Goal: Task Accomplishment & Management: Manage account settings

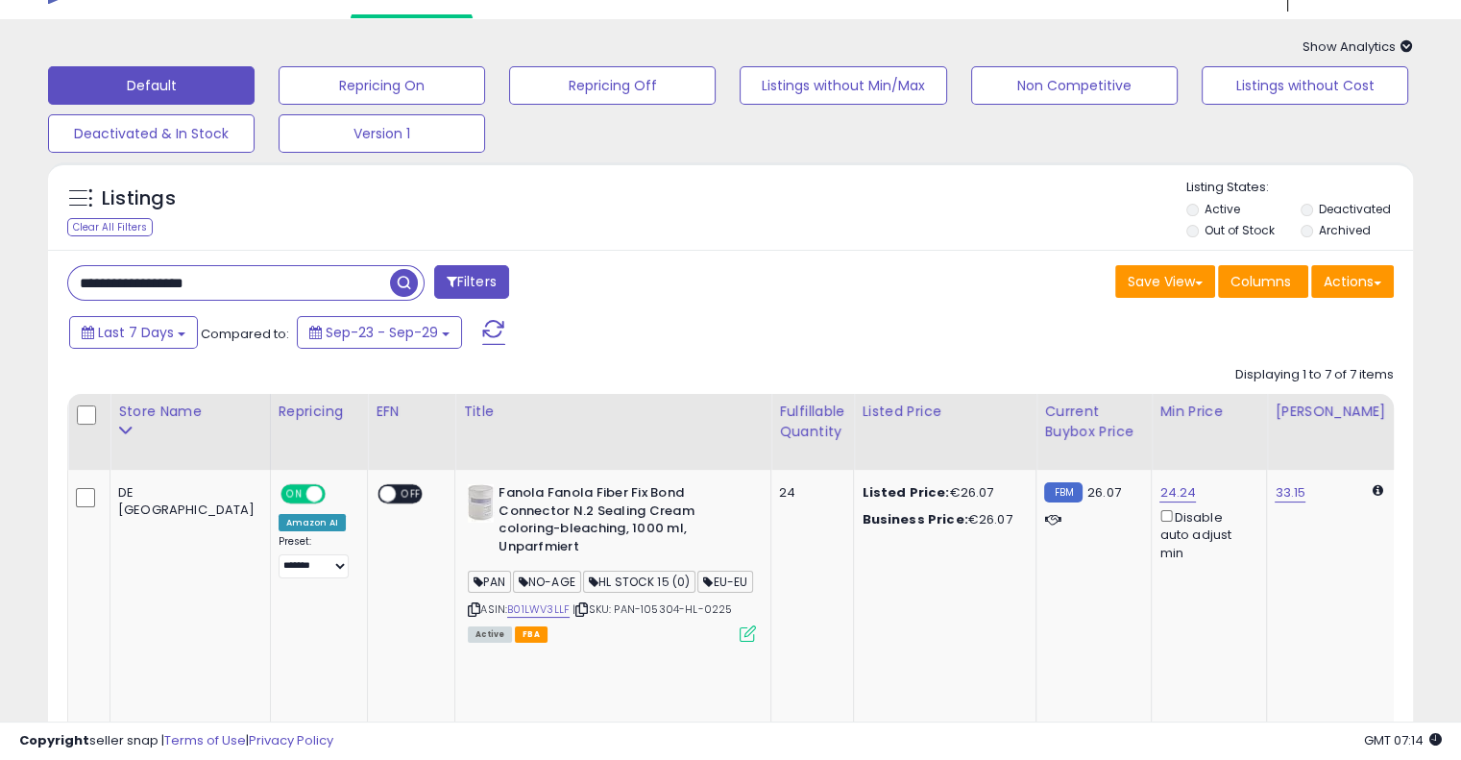
scroll to position [43, 0]
click at [1385, 49] on span "Show Analytics" at bounding box center [1357, 46] width 110 height 18
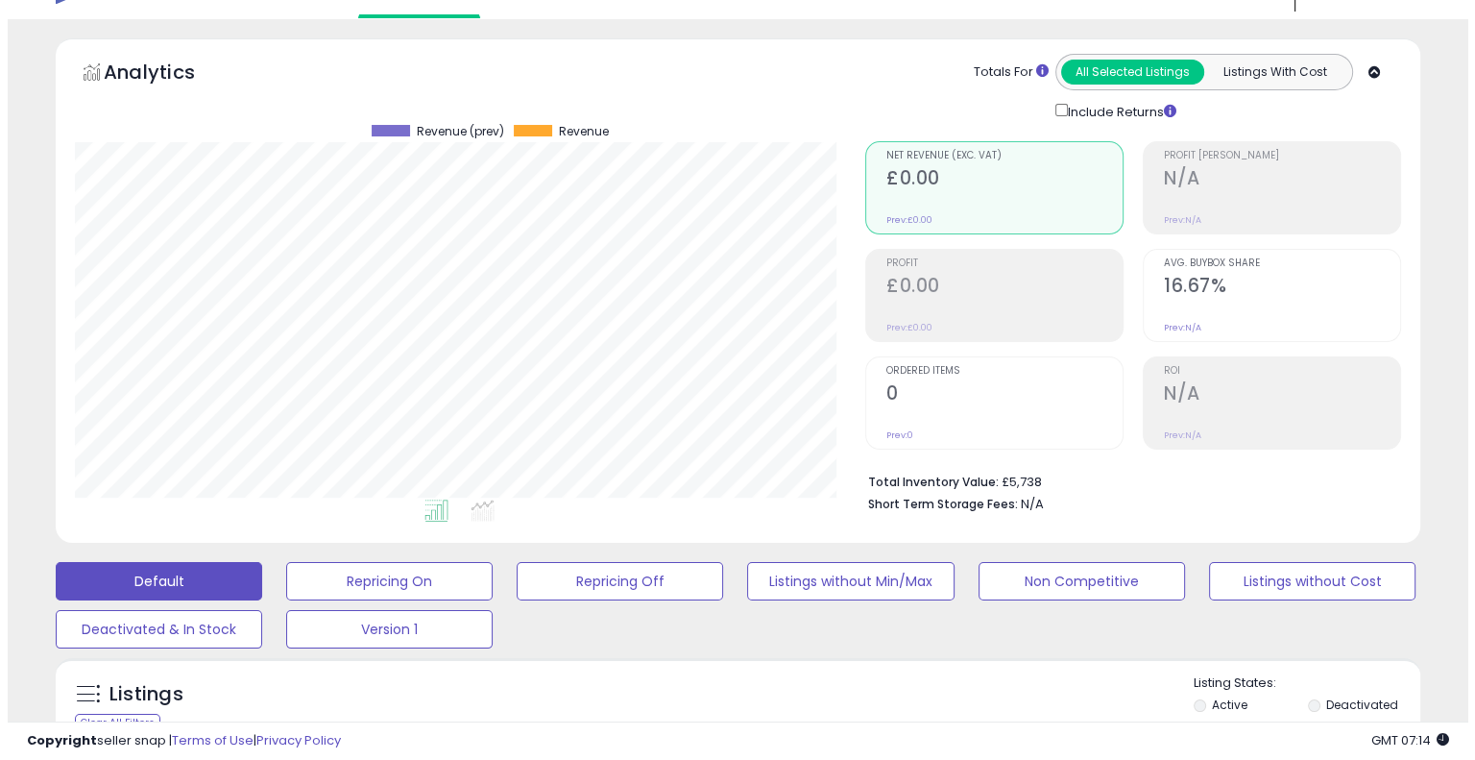
scroll to position [393, 790]
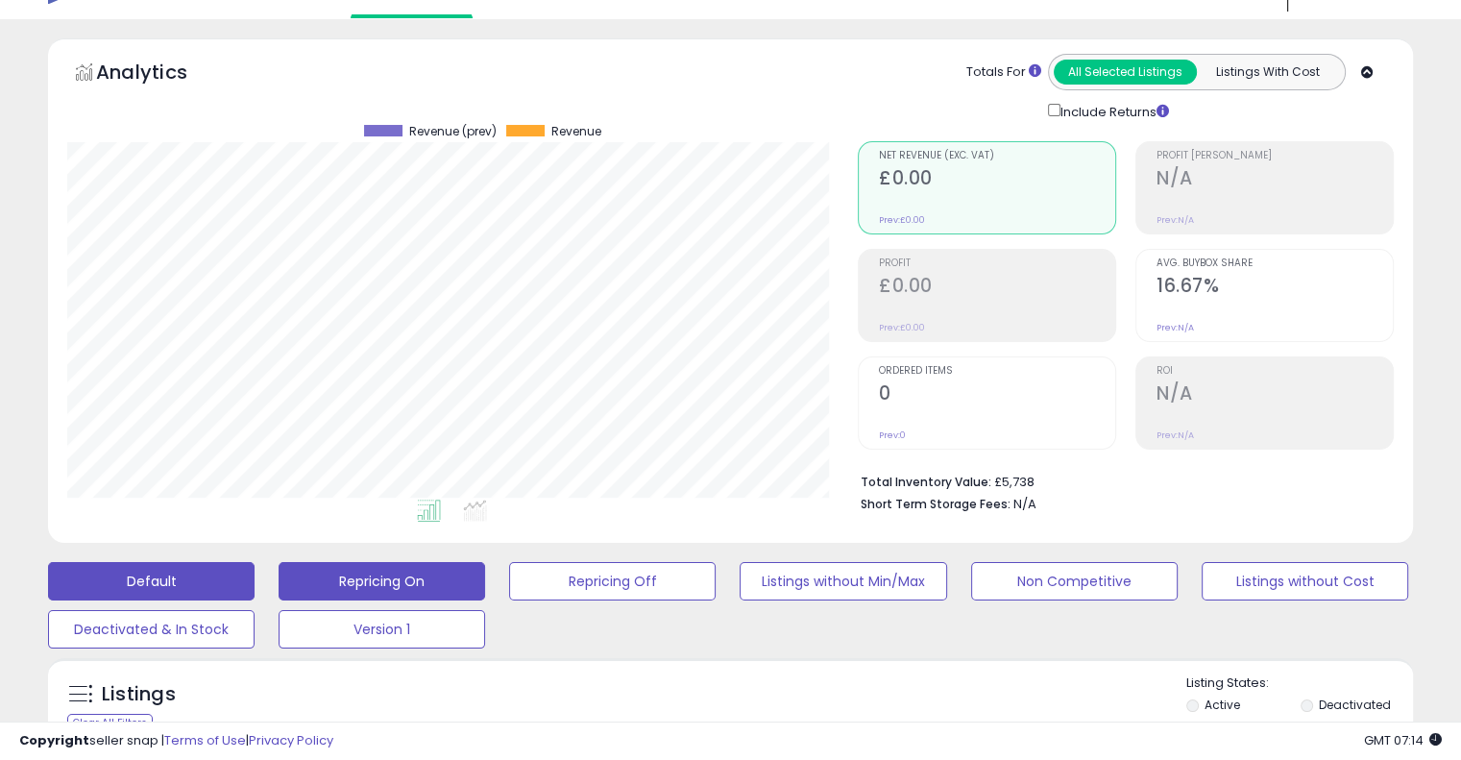
click at [396, 584] on button "Repricing On" at bounding box center [382, 581] width 207 height 38
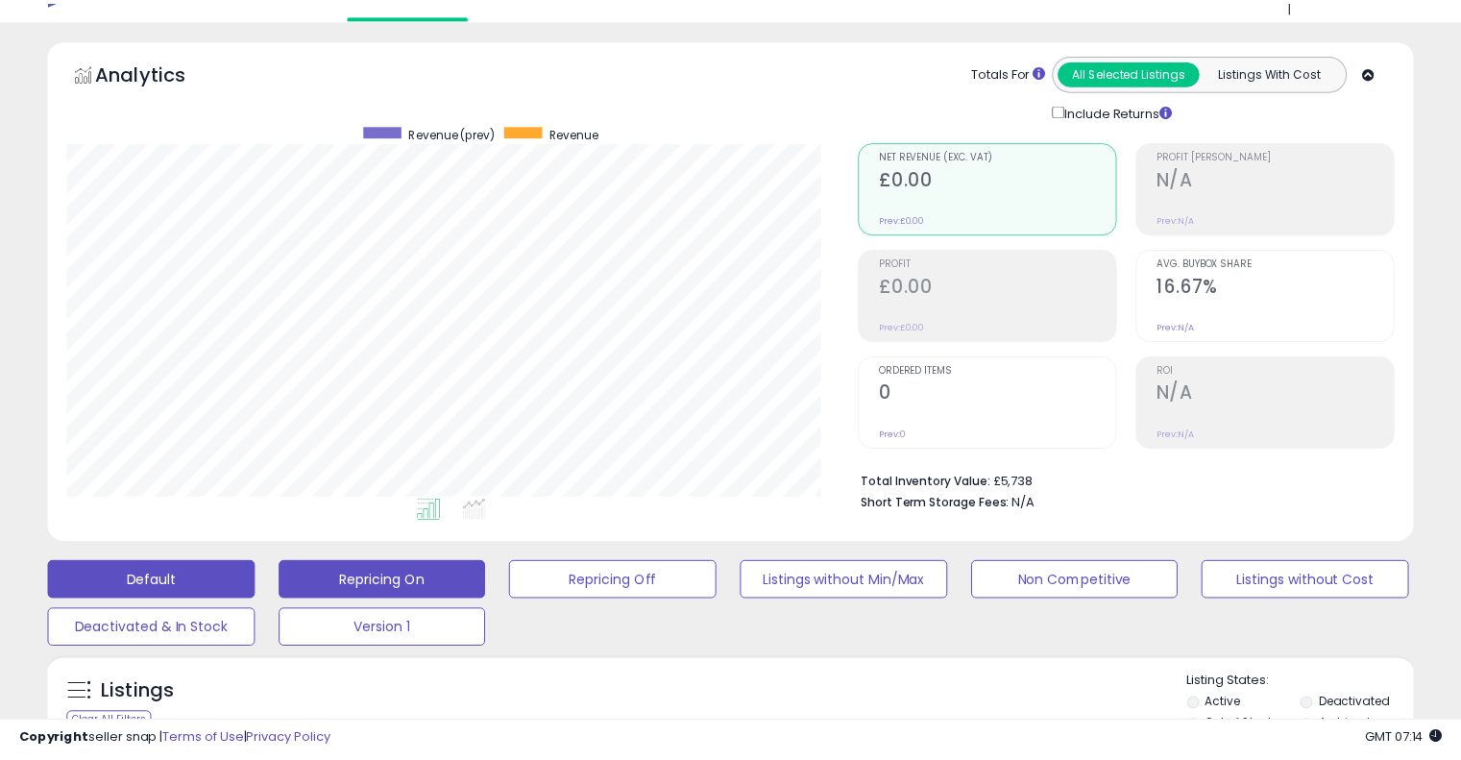
scroll to position [393, 799]
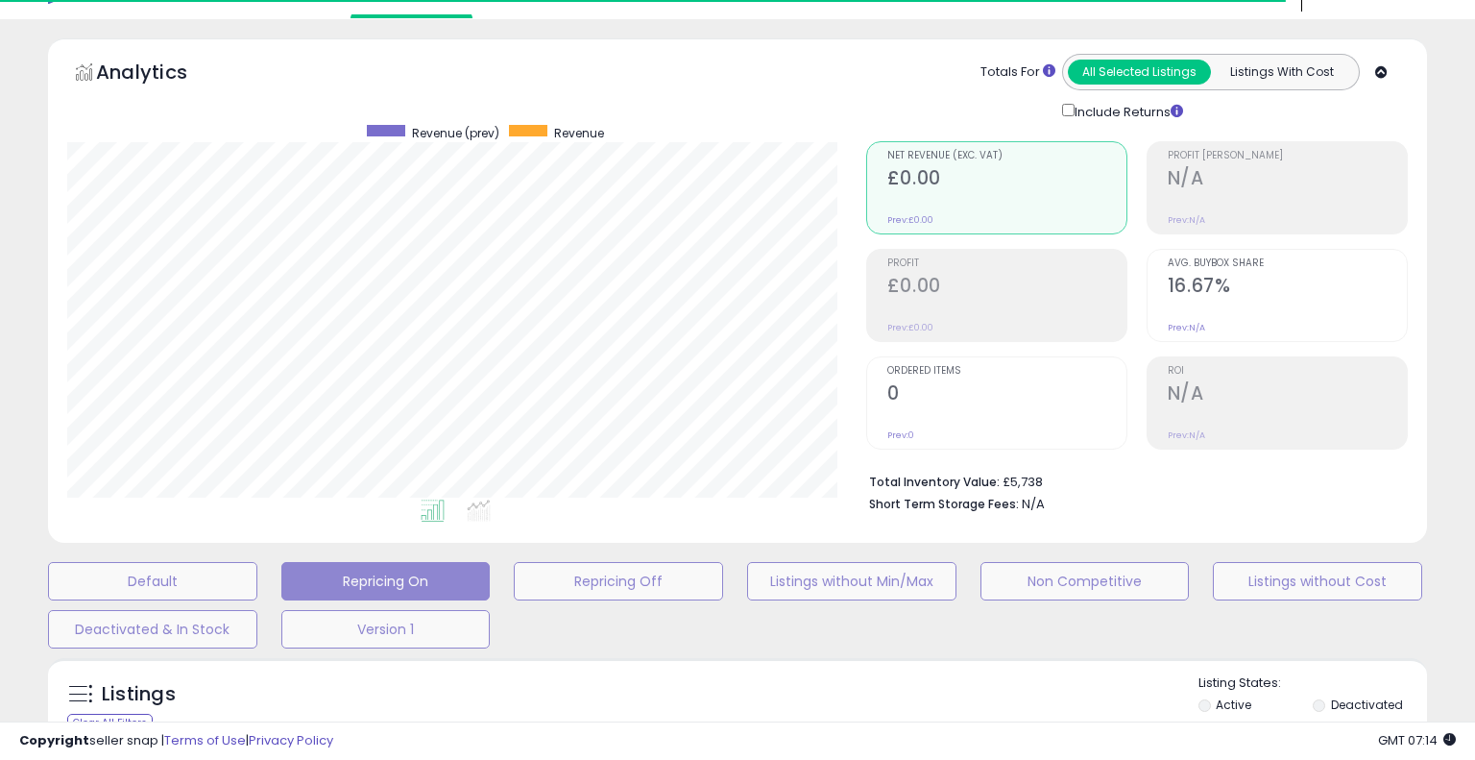
click at [949, 475] on b "Total Inventory Value:" at bounding box center [934, 482] width 131 height 16
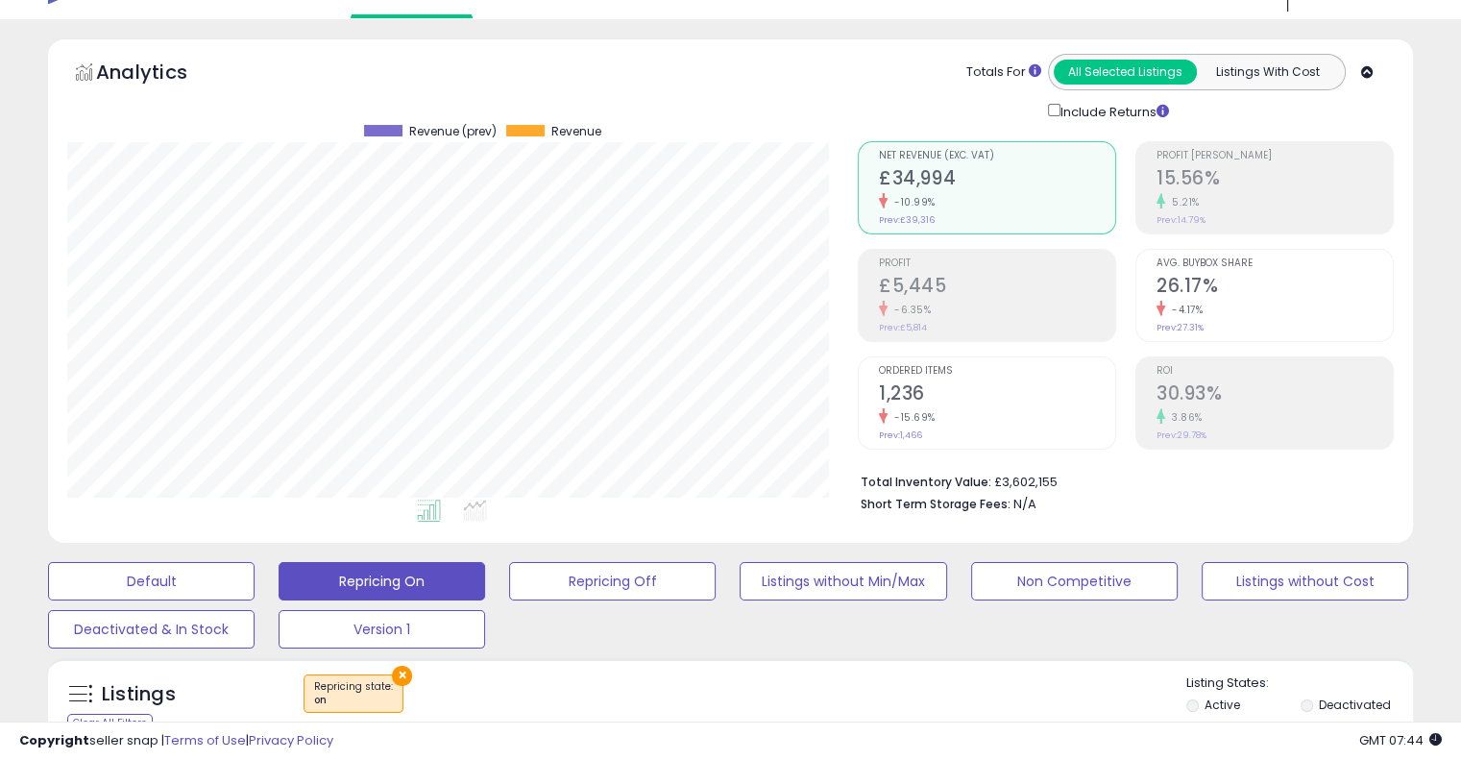
scroll to position [393, 790]
click at [1370, 75] on icon at bounding box center [1367, 72] width 12 height 12
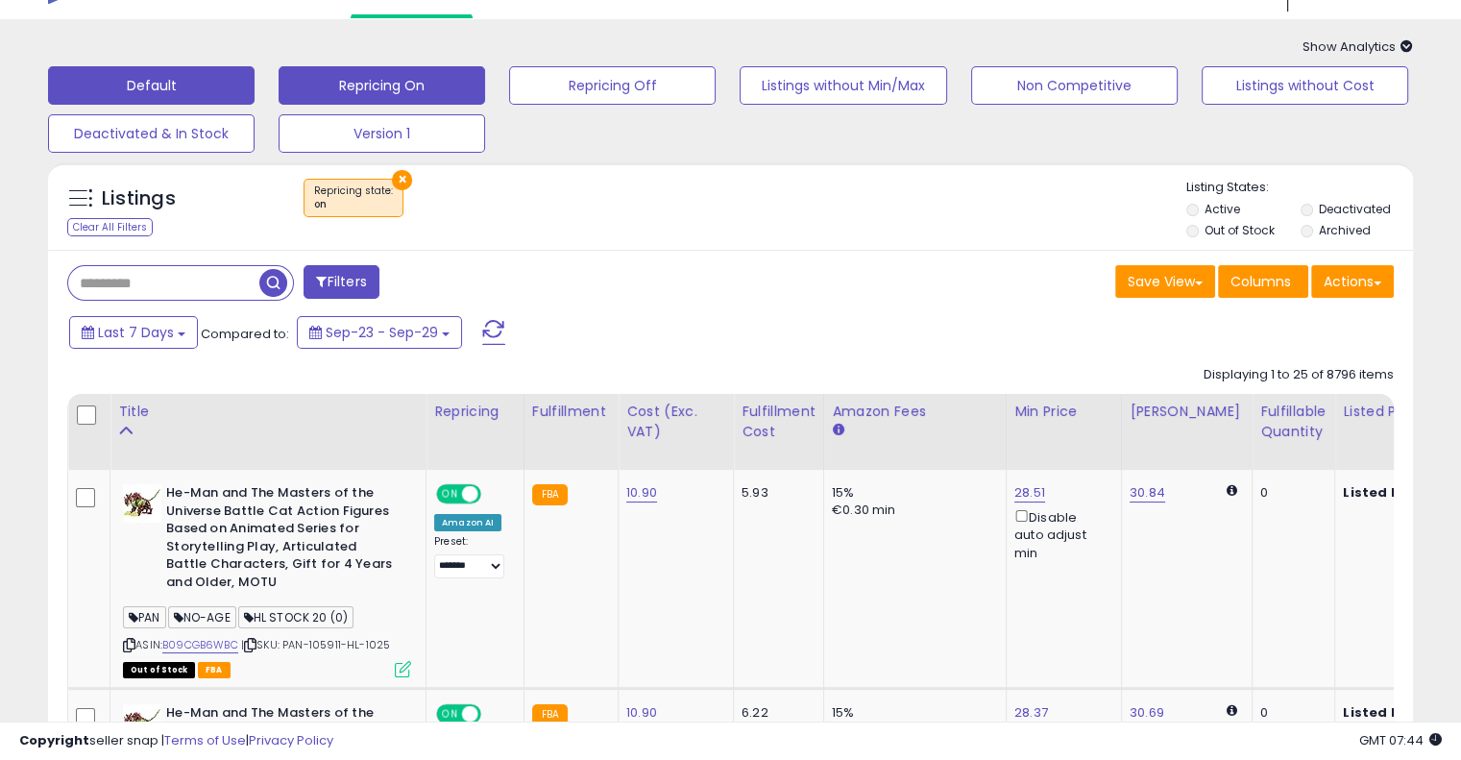
click at [241, 91] on button "Default" at bounding box center [151, 85] width 207 height 38
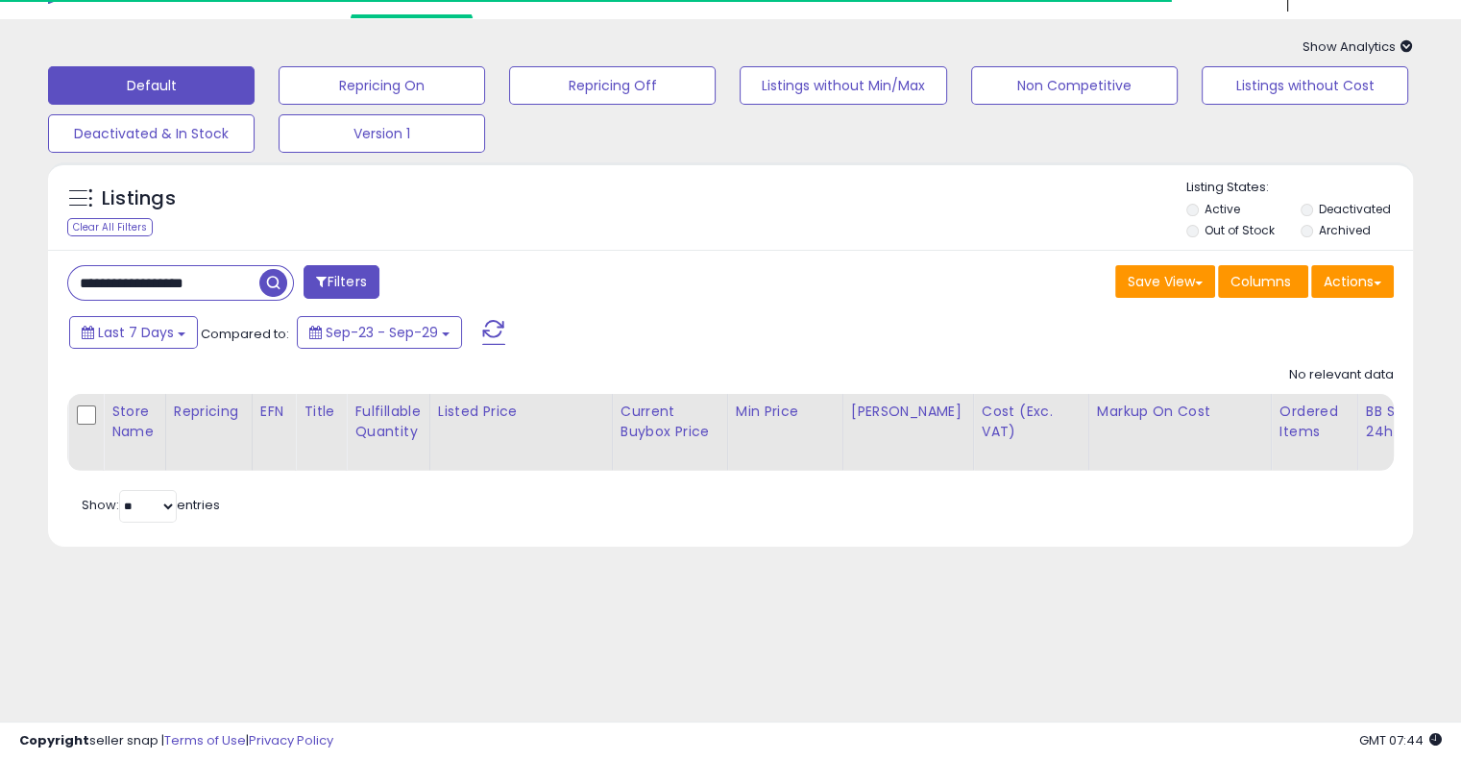
click at [196, 281] on input "**********" at bounding box center [163, 283] width 191 height 34
click at [196, 281] on input "**********" at bounding box center [229, 283] width 322 height 34
paste input "text"
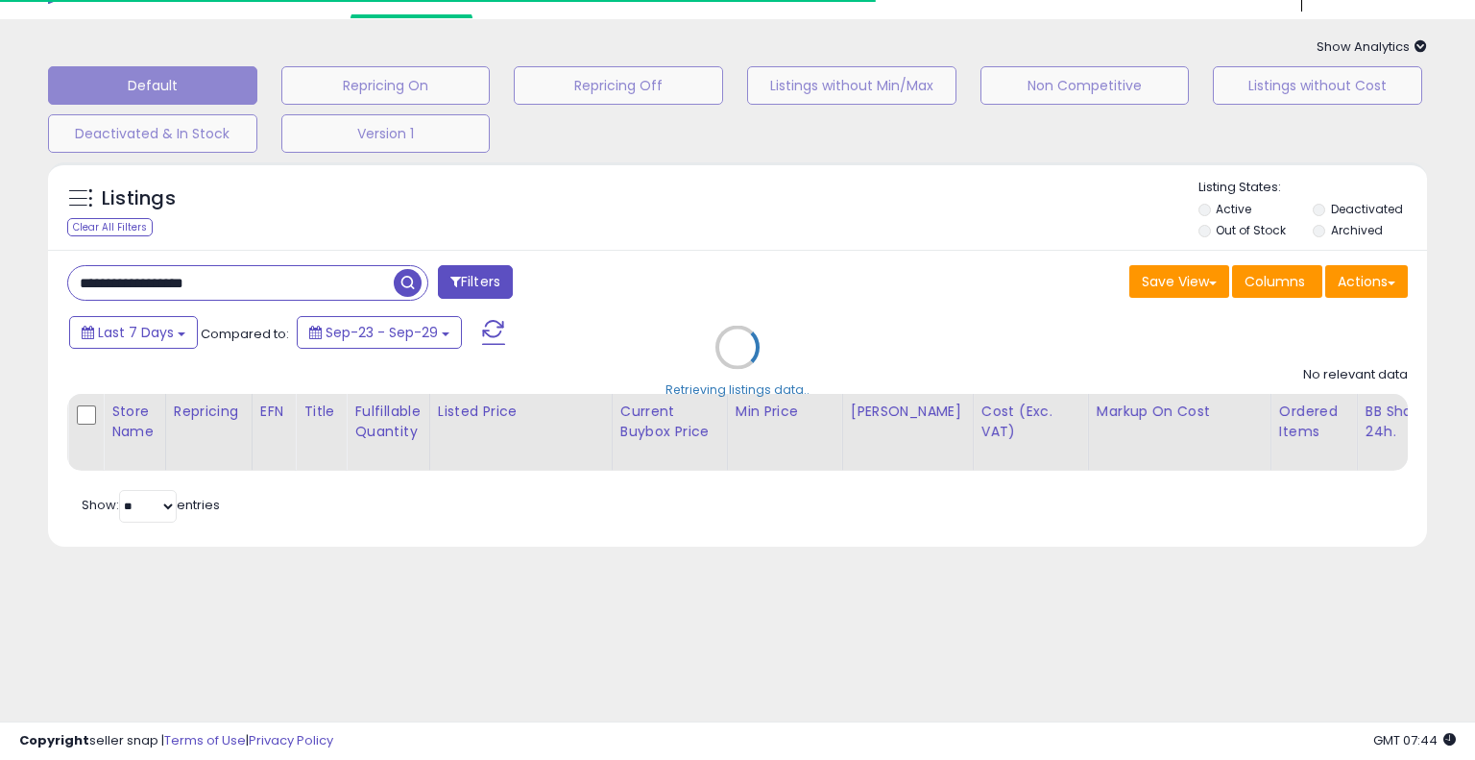
click at [749, 189] on div "Retrieving listings data.." at bounding box center [738, 362] width 1408 height 418
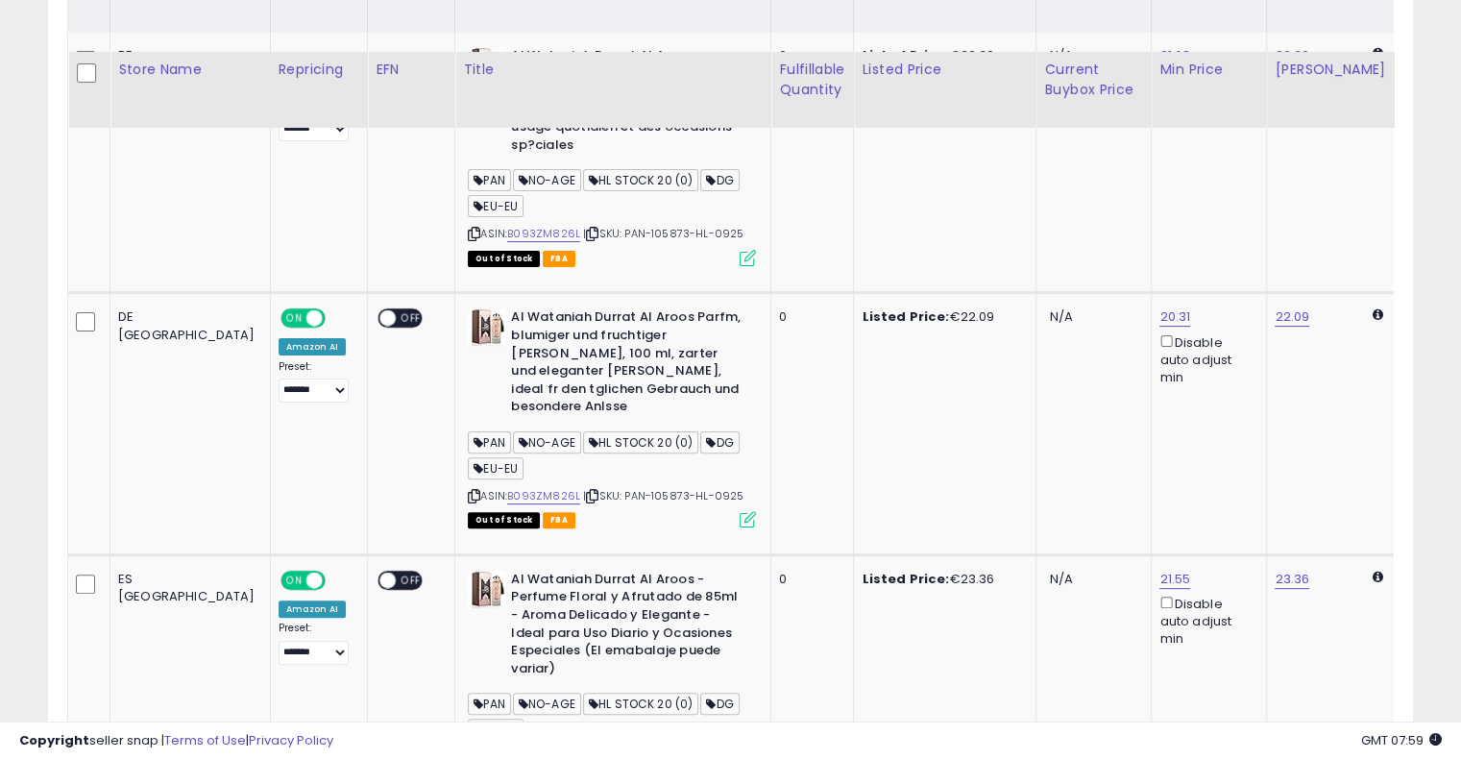
scroll to position [533, 0]
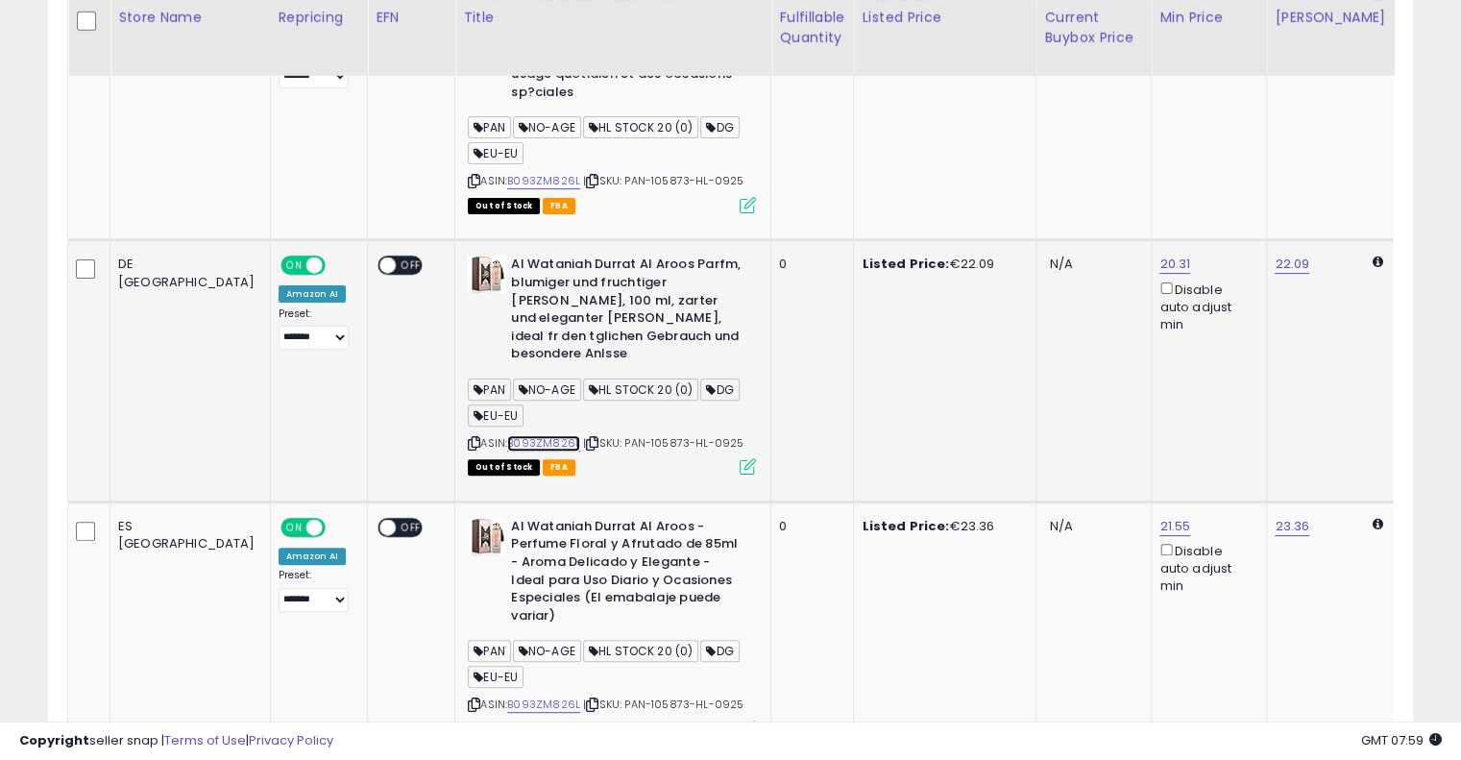
click at [507, 435] on link "B093ZM826L" at bounding box center [543, 443] width 73 height 16
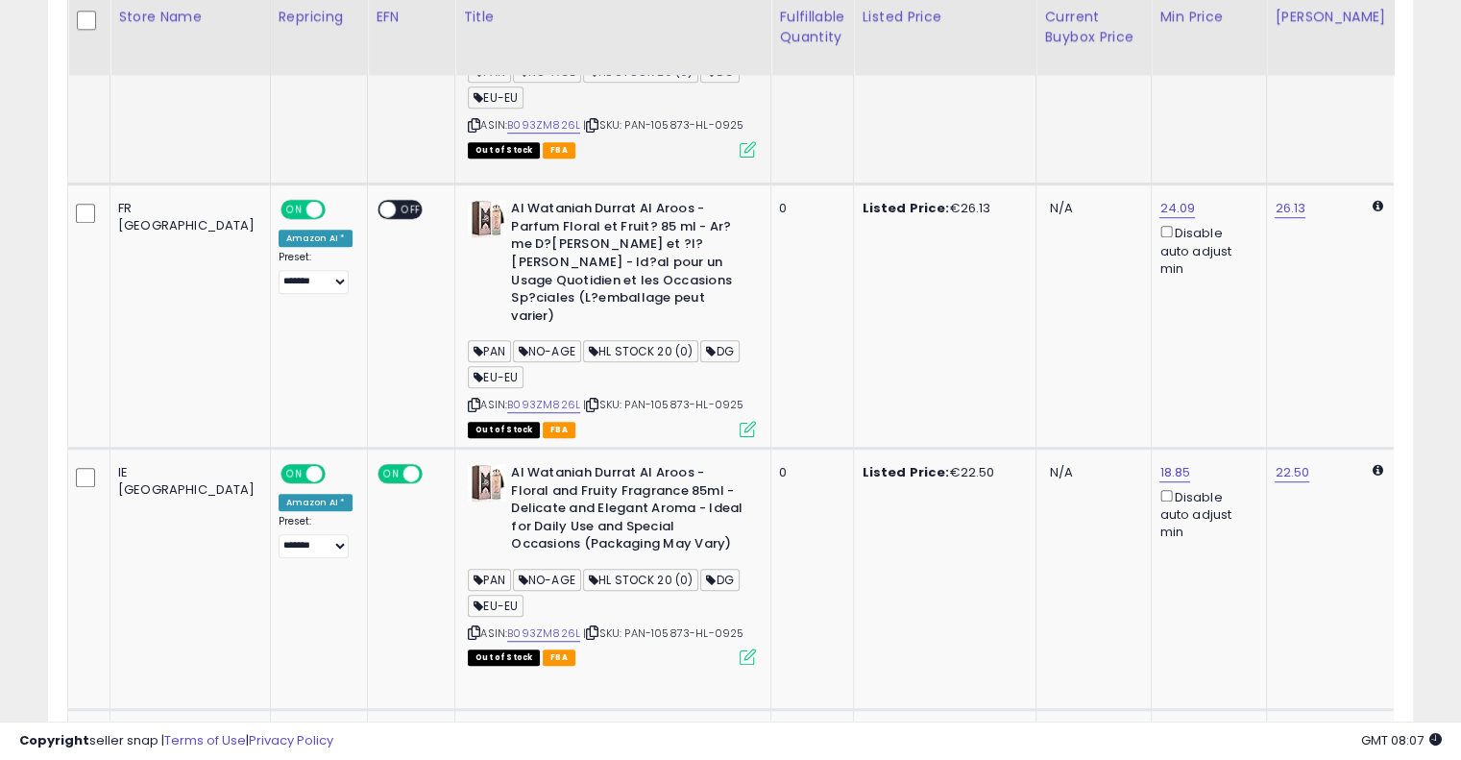
scroll to position [1113, 0]
click at [586, 399] on icon at bounding box center [592, 404] width 12 height 11
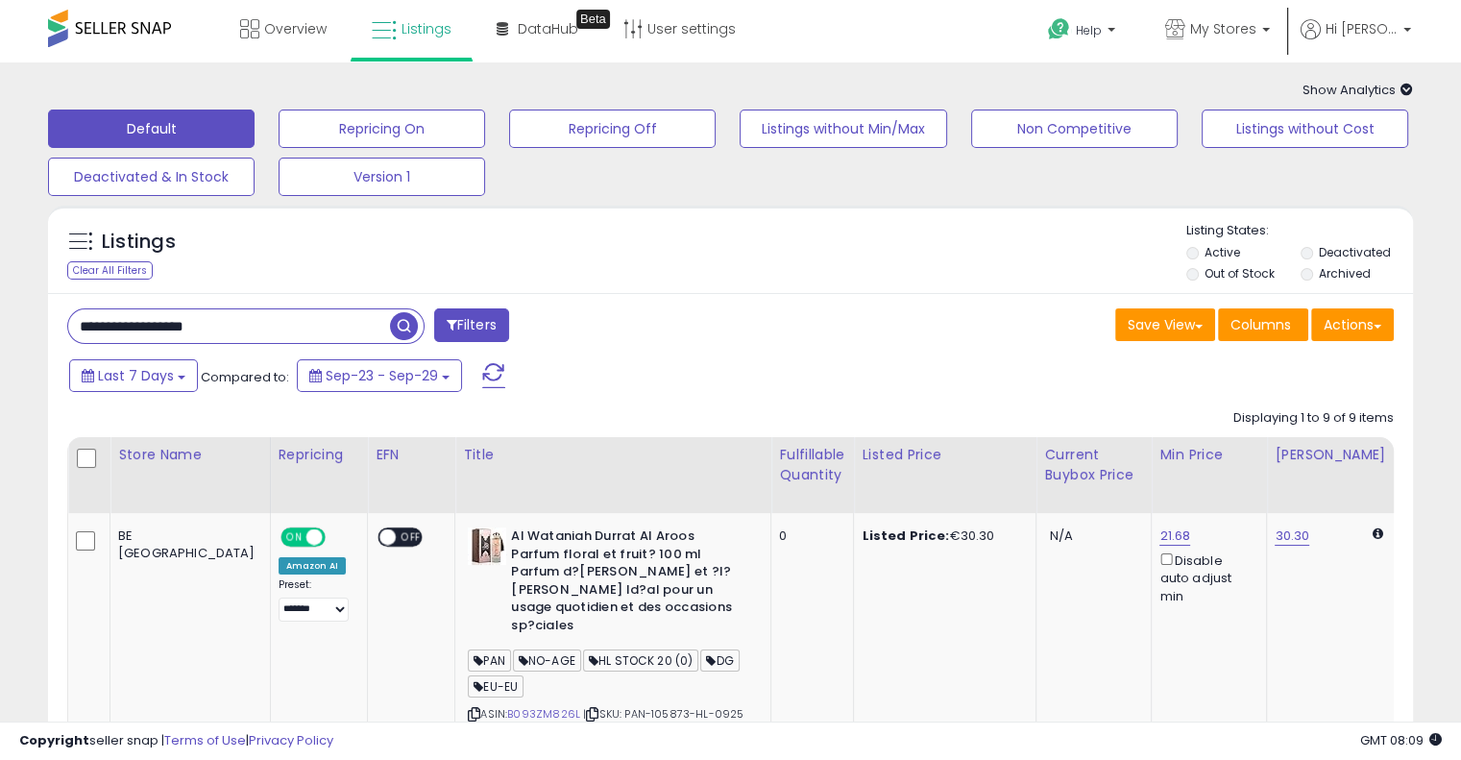
scroll to position [0, 0]
click at [273, 330] on input "**********" at bounding box center [229, 326] width 322 height 34
paste input "text"
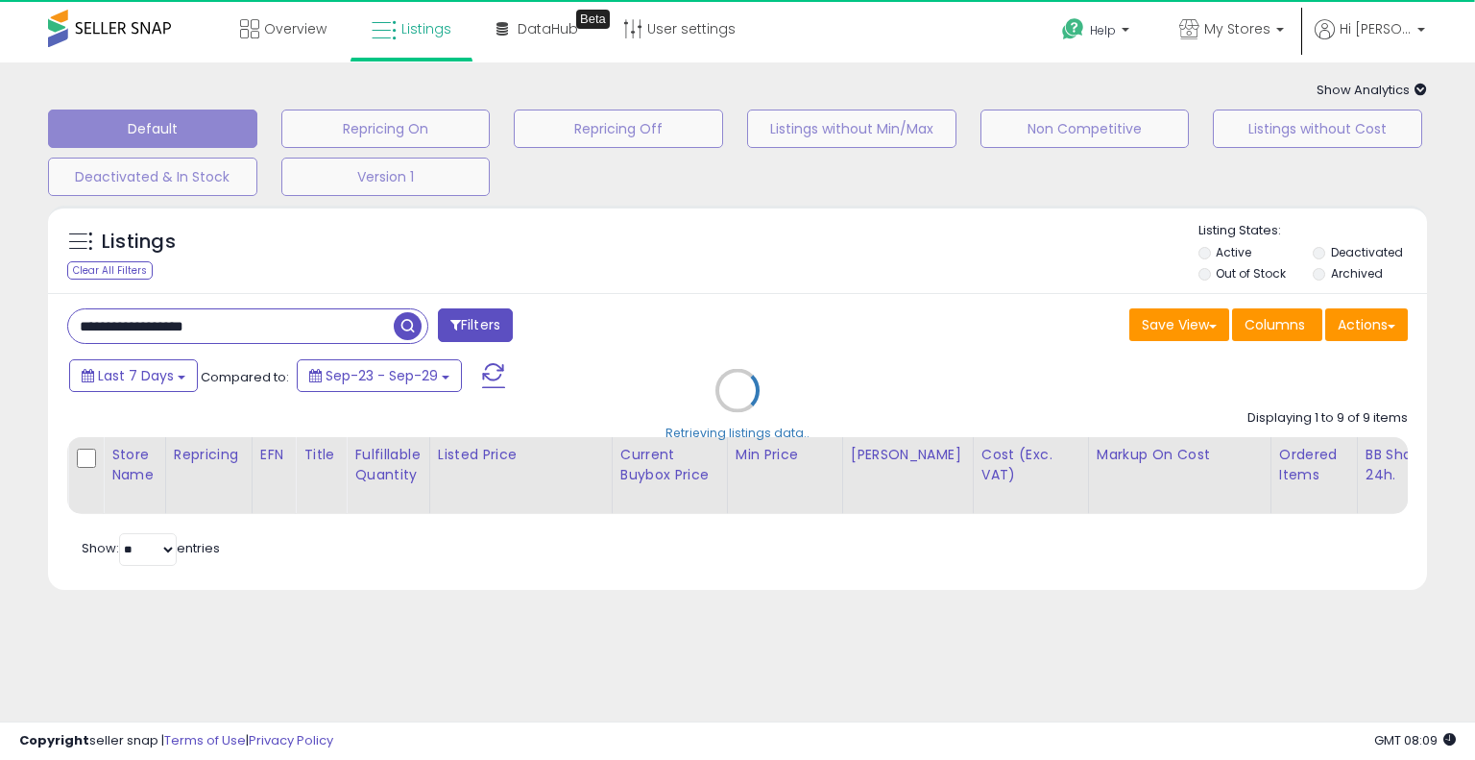
click at [648, 328] on div "Retrieving listings data.." at bounding box center [738, 405] width 1408 height 418
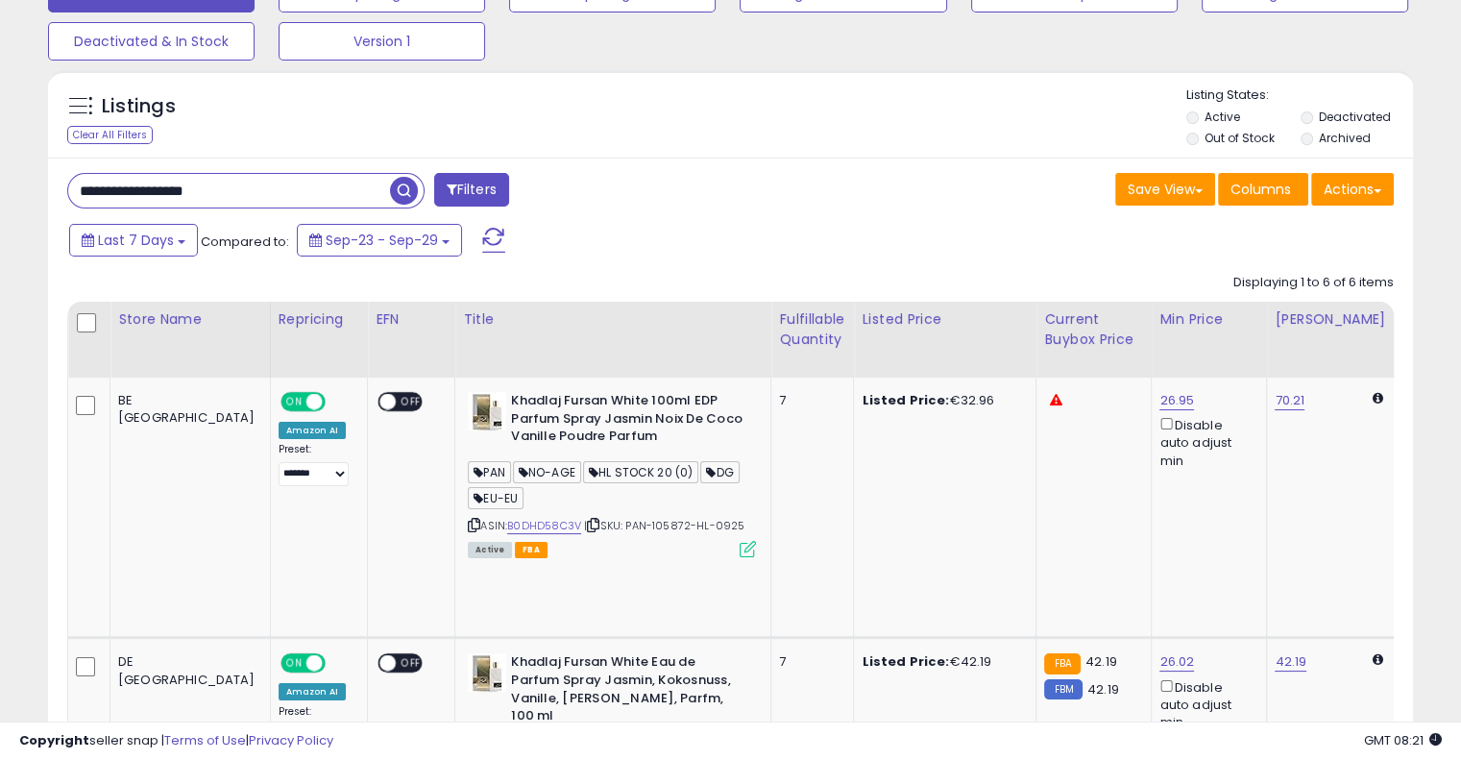
scroll to position [139, 0]
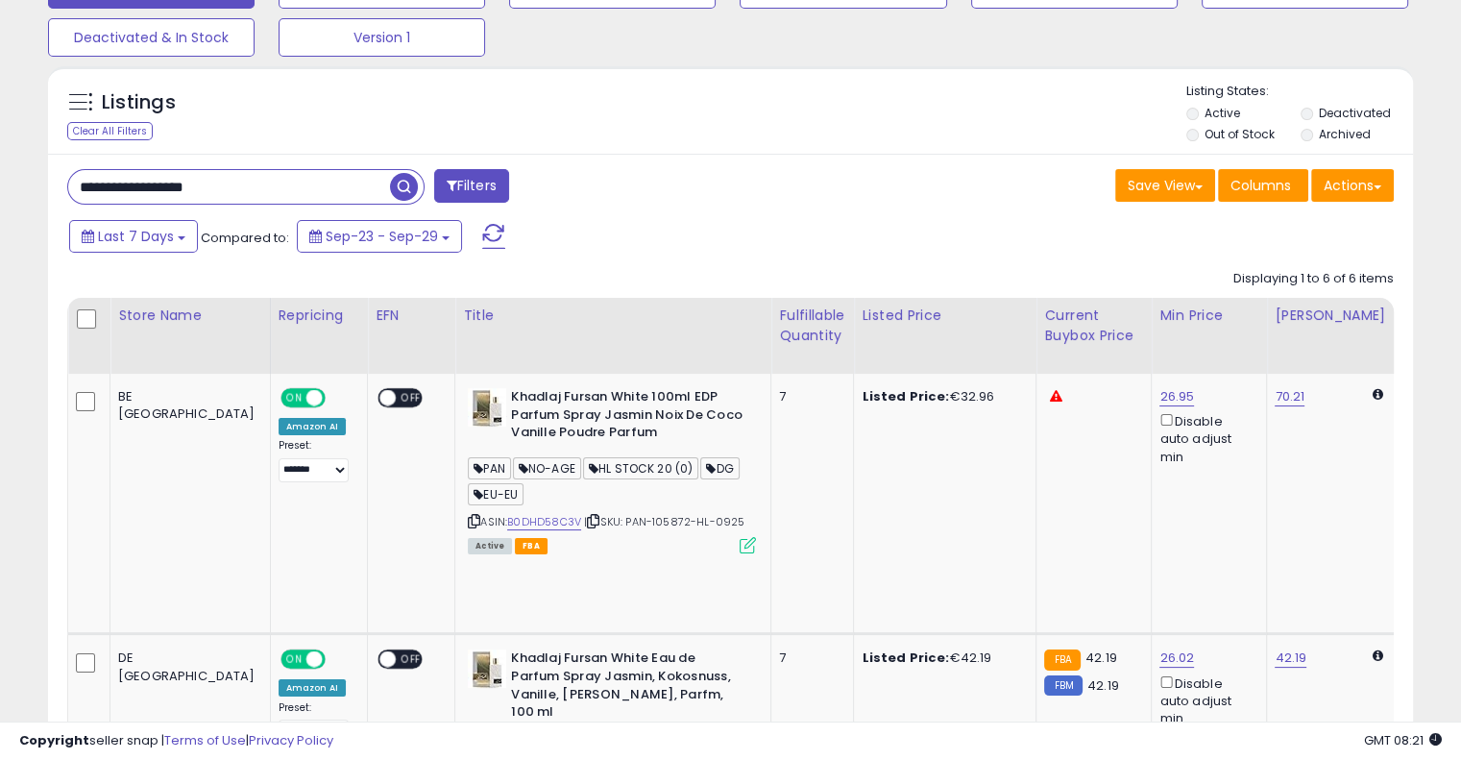
click at [275, 191] on input "**********" at bounding box center [229, 187] width 322 height 34
paste input "text"
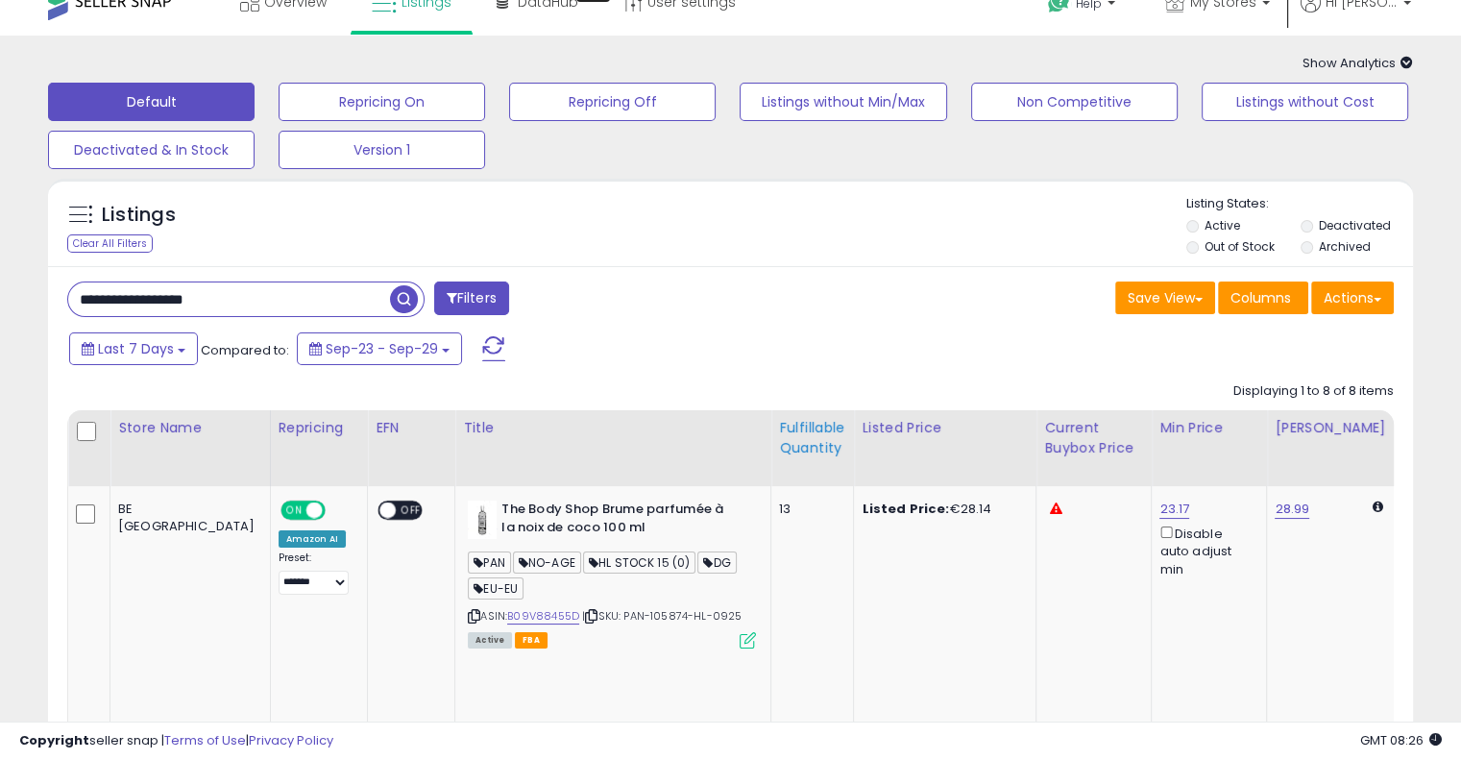
scroll to position [0, 0]
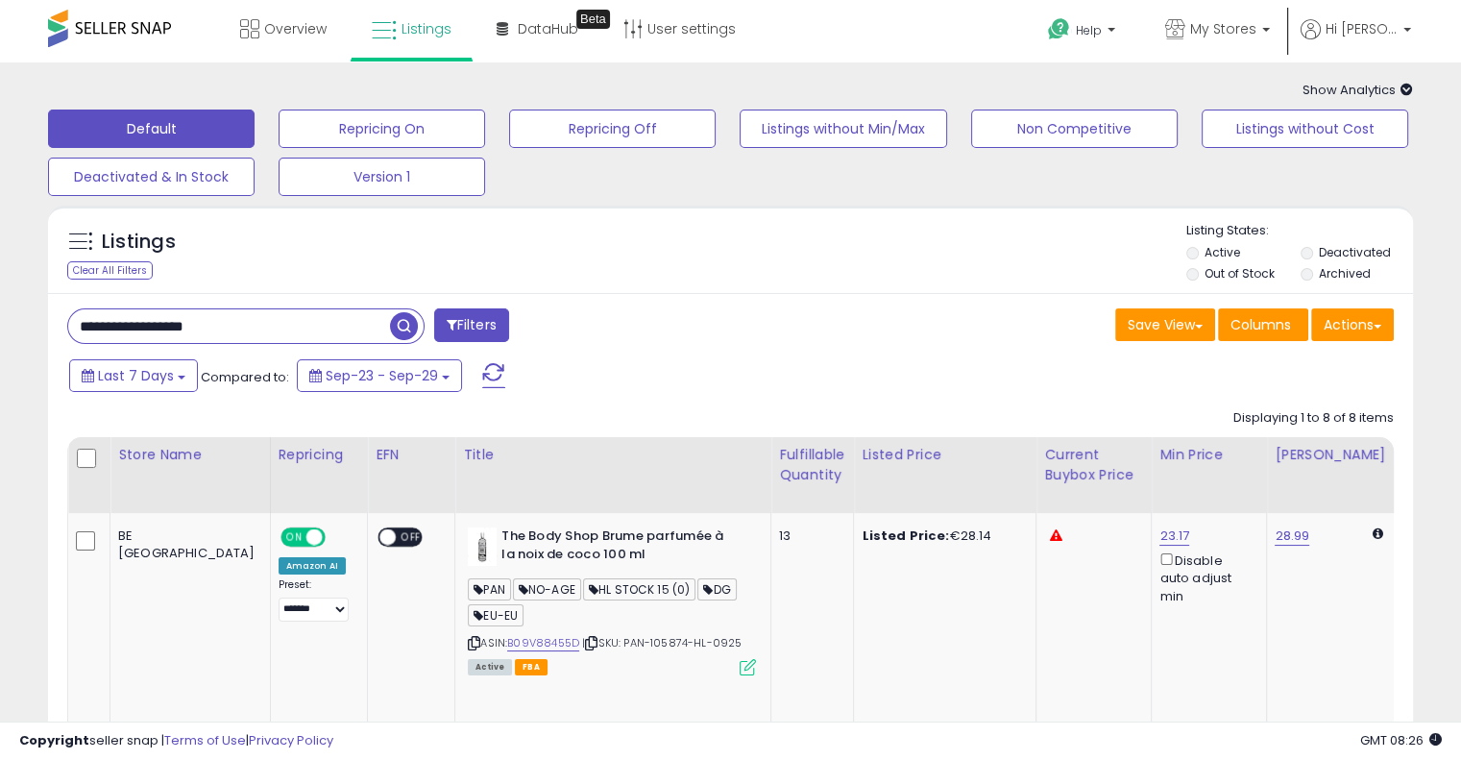
click at [296, 328] on input "**********" at bounding box center [229, 326] width 322 height 34
paste input "text"
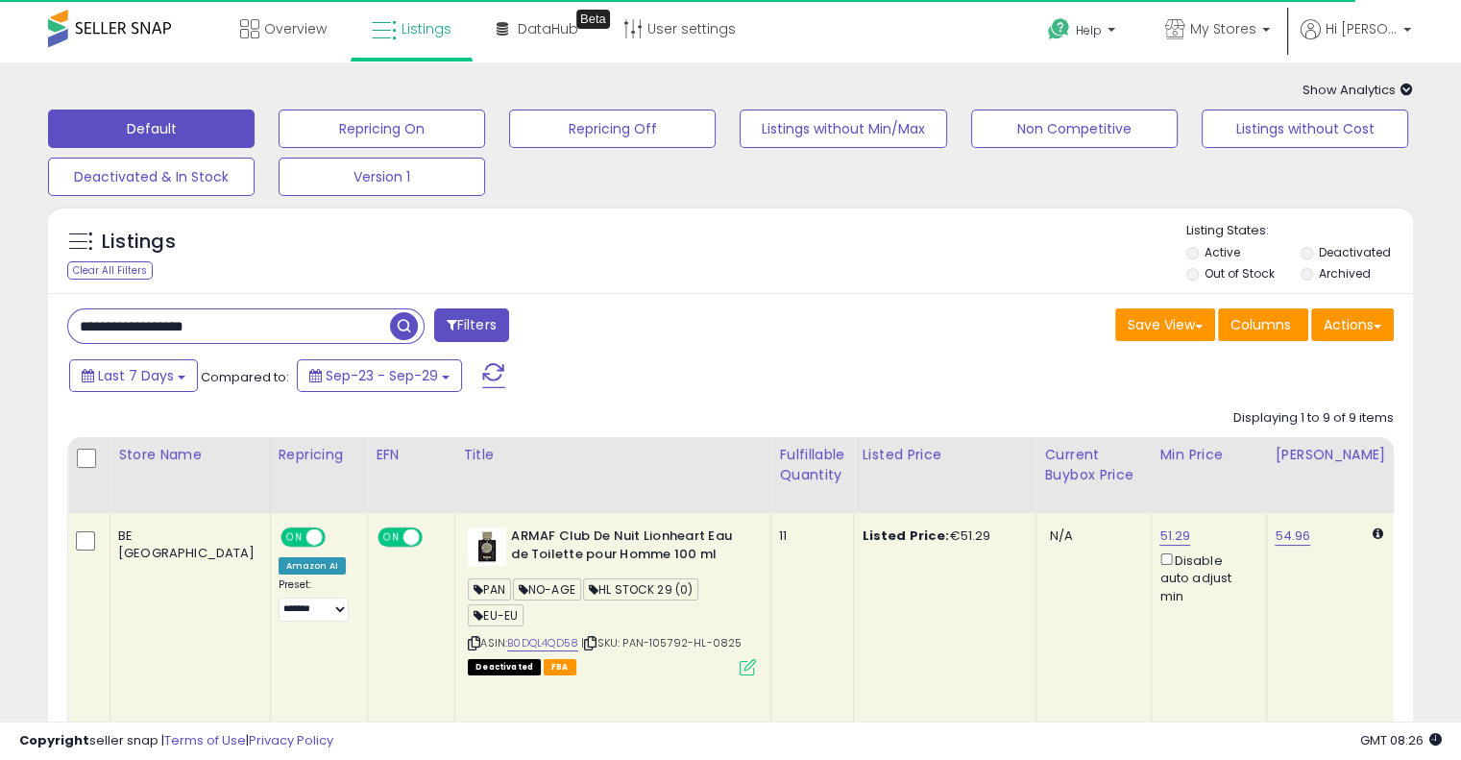
click at [894, 209] on div "Listings Clear All Filters" at bounding box center [730, 250] width 1365 height 88
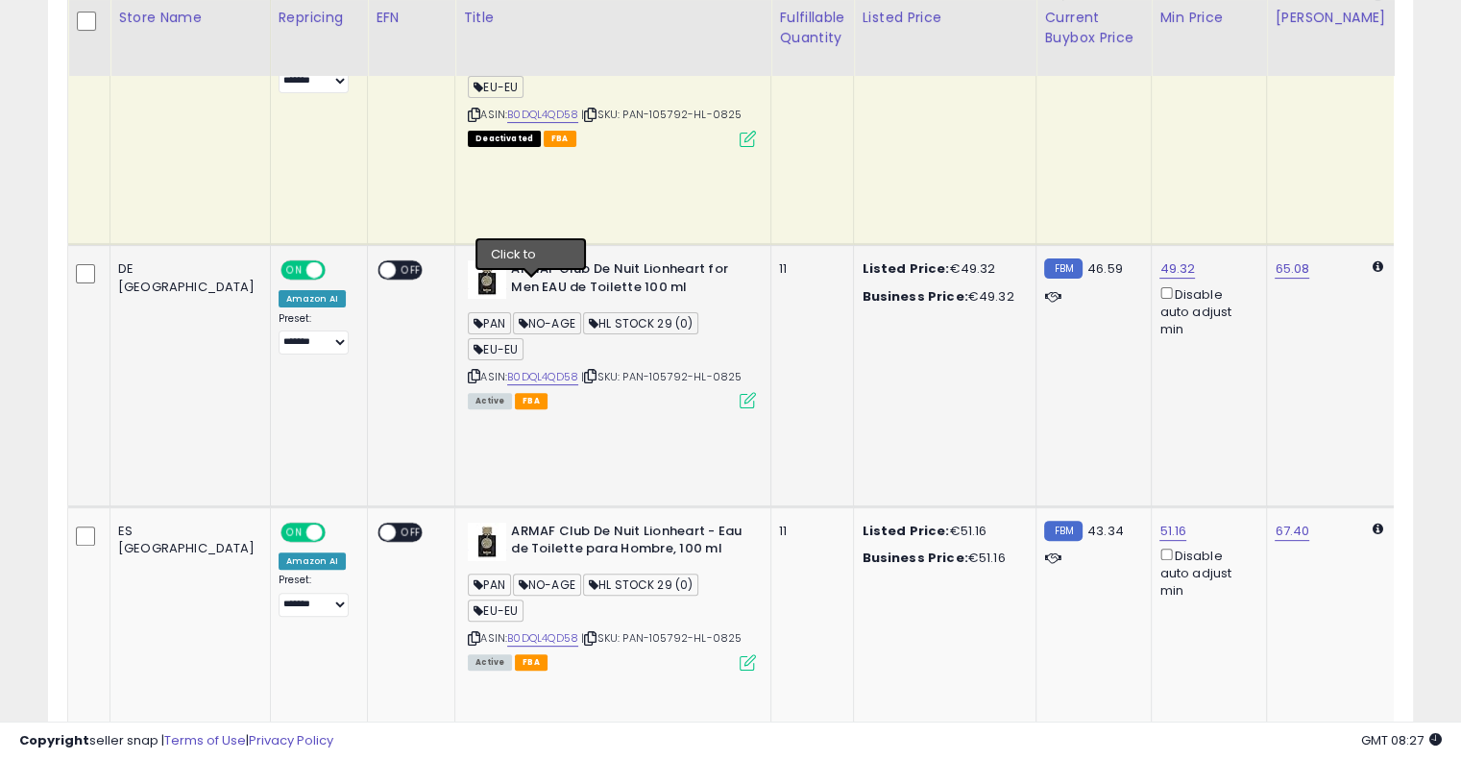
click at [584, 371] on icon at bounding box center [590, 376] width 12 height 11
click at [507, 369] on link "B0DQL4QD58" at bounding box center [542, 377] width 71 height 16
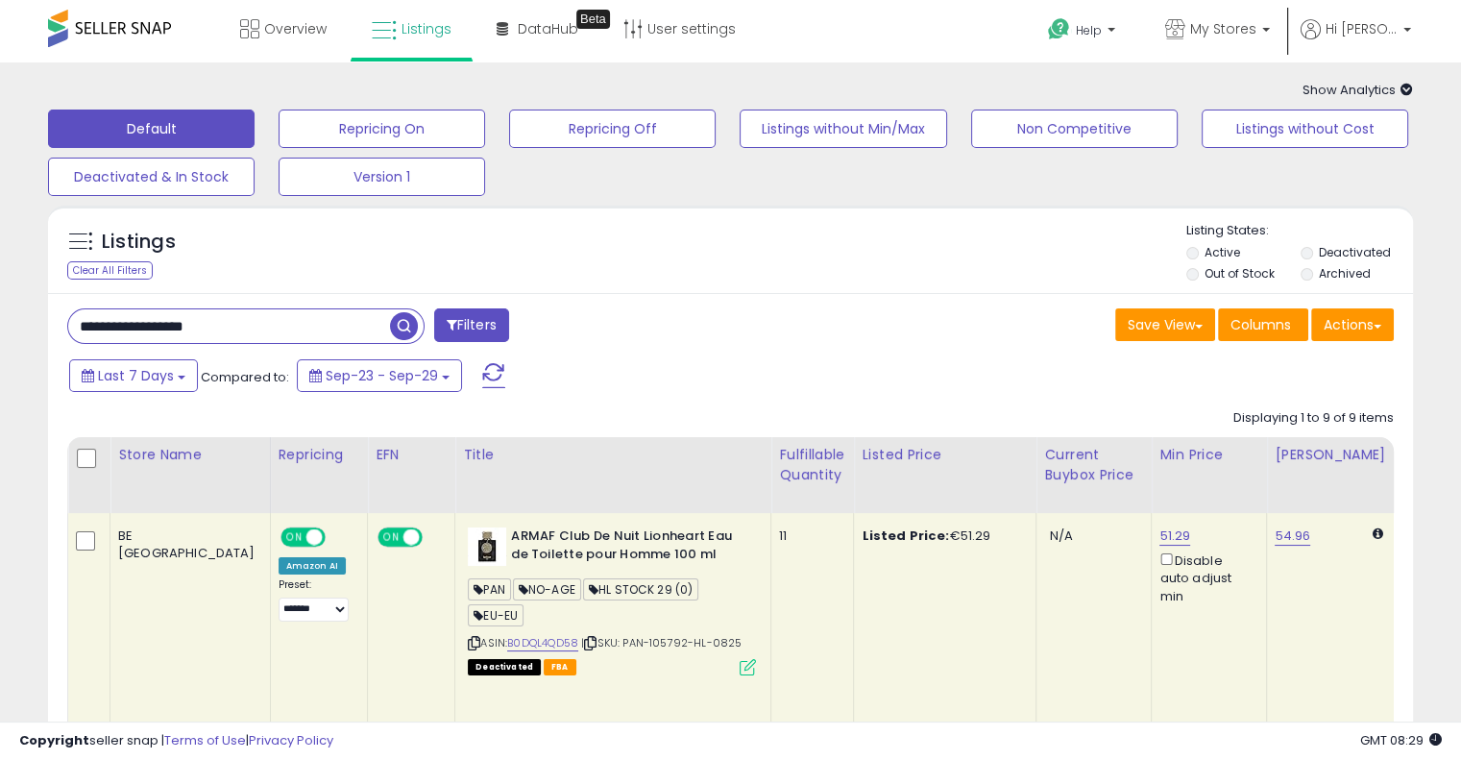
click at [275, 334] on input "**********" at bounding box center [229, 326] width 322 height 34
paste input "text"
type input "**********"
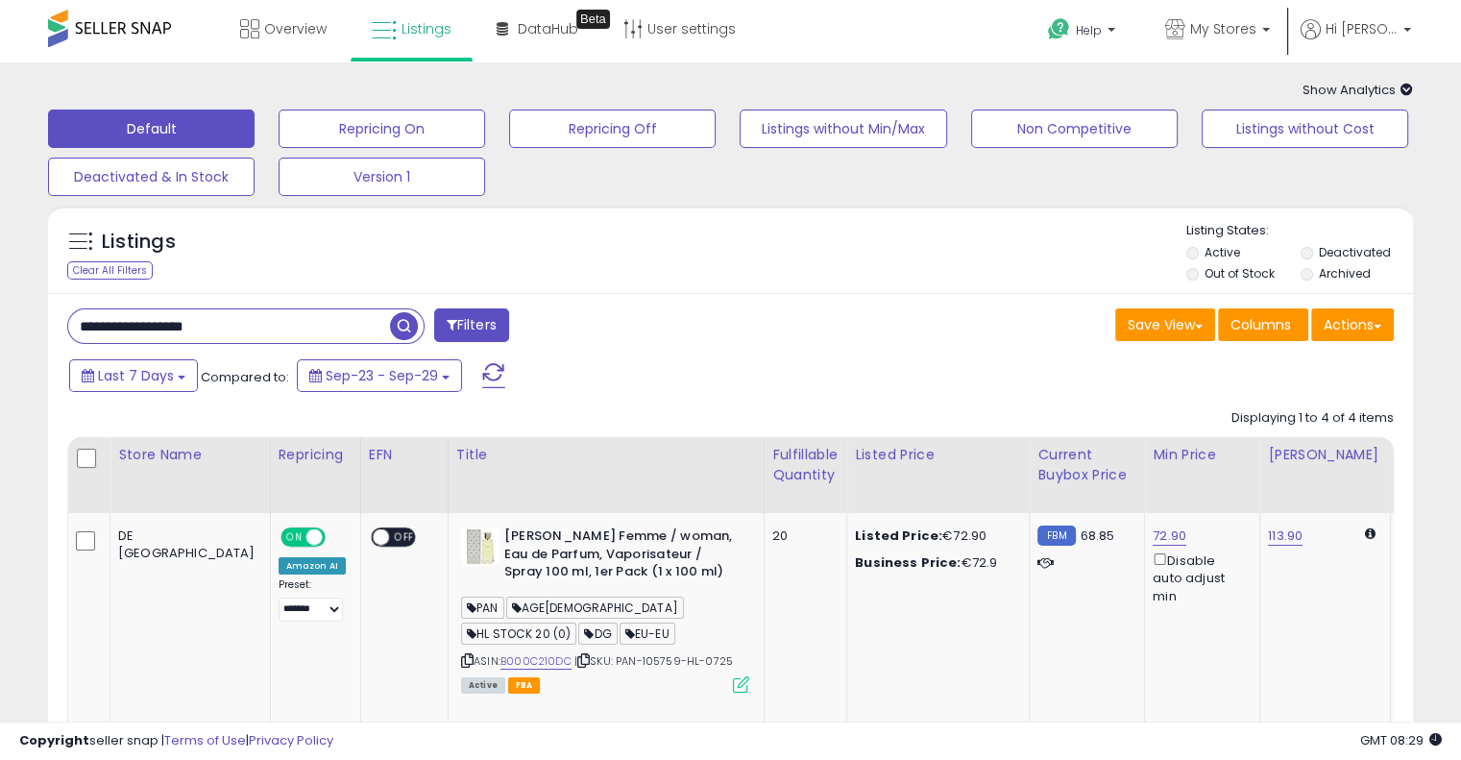
click at [678, 322] on div "**********" at bounding box center [392, 327] width 678 height 38
click at [134, 460] on div "Store Name" at bounding box center [190, 455] width 144 height 20
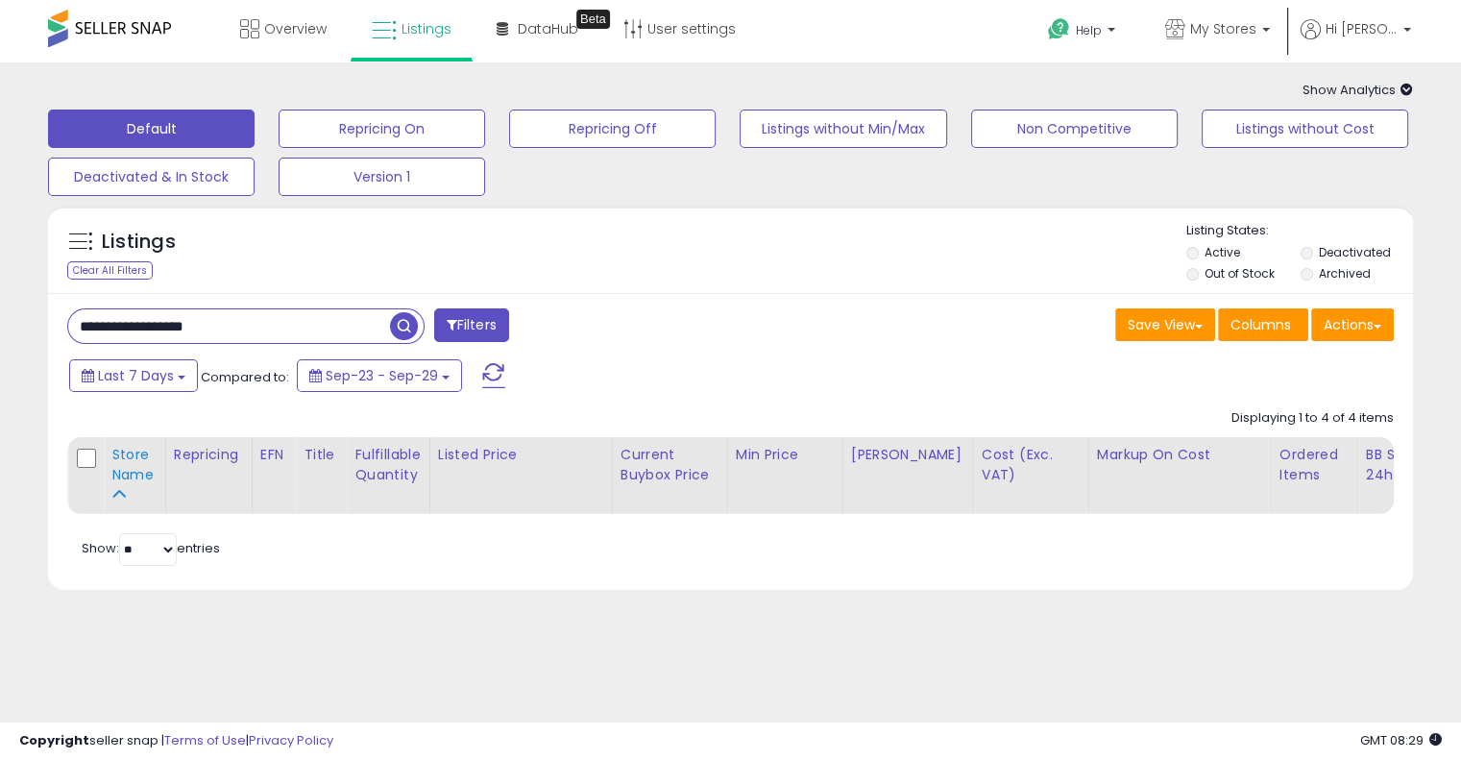
click at [134, 461] on div "Store Name" at bounding box center [134, 465] width 46 height 40
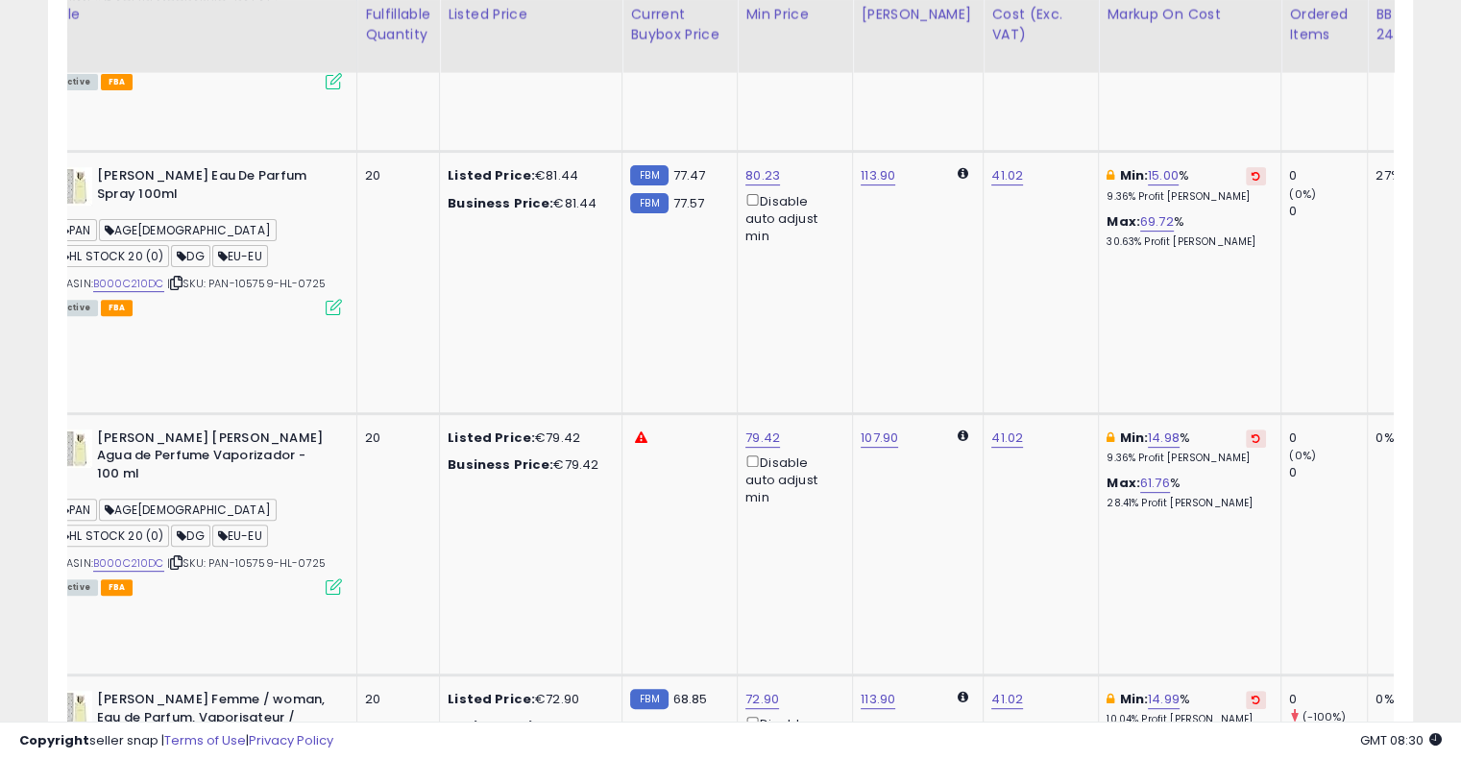
scroll to position [618, 0]
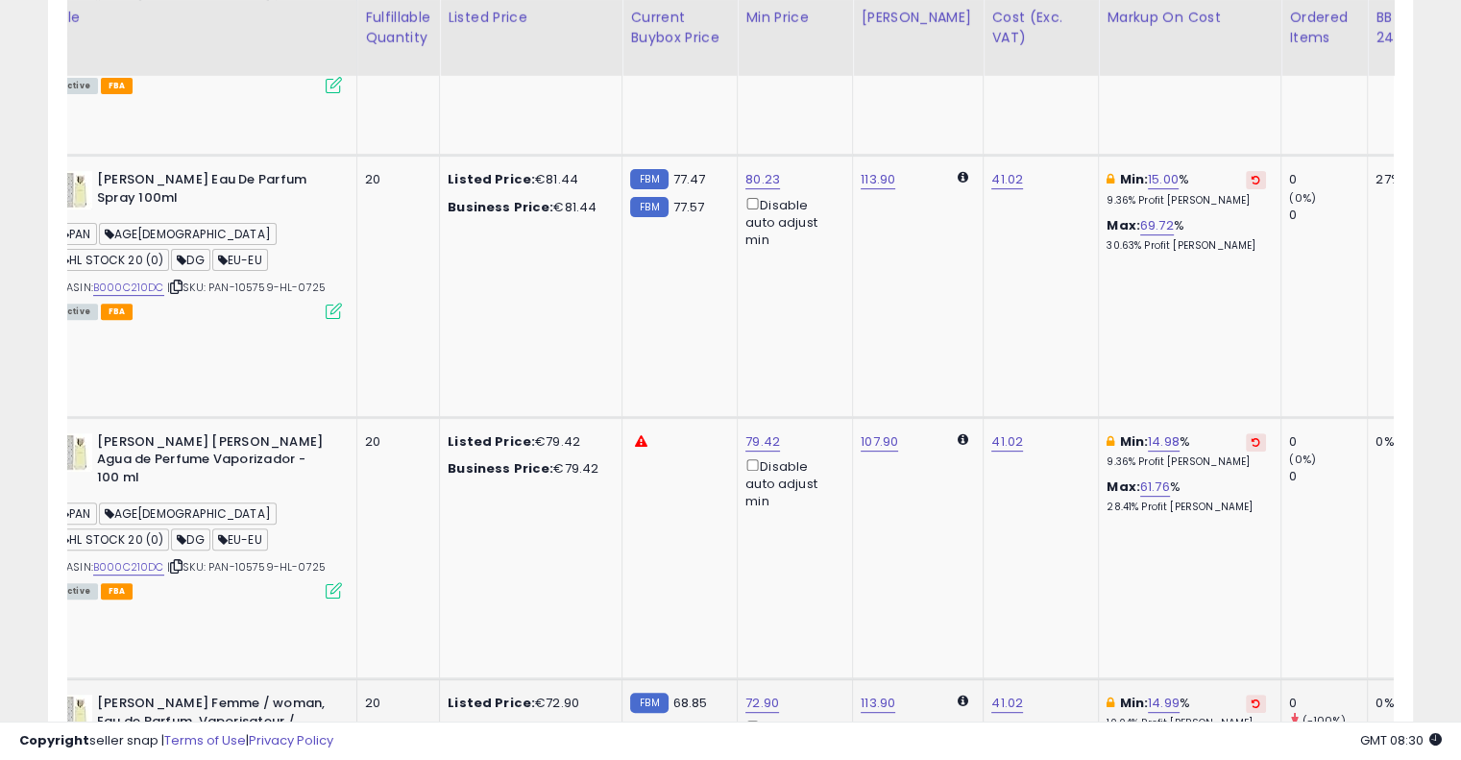
click at [1252, 698] on icon at bounding box center [1256, 703] width 9 height 10
click at [1252, 437] on icon at bounding box center [1256, 442] width 9 height 10
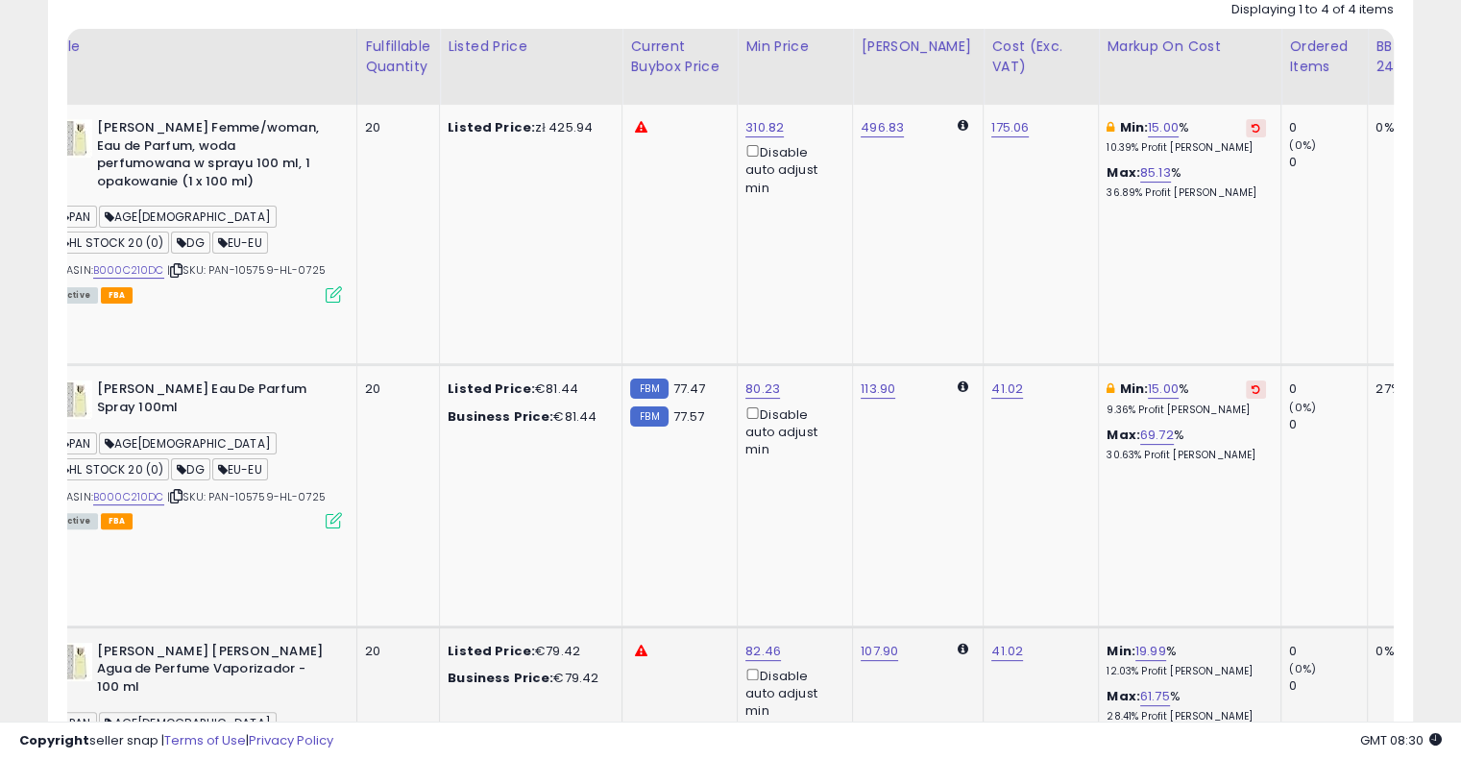
scroll to position [404, 0]
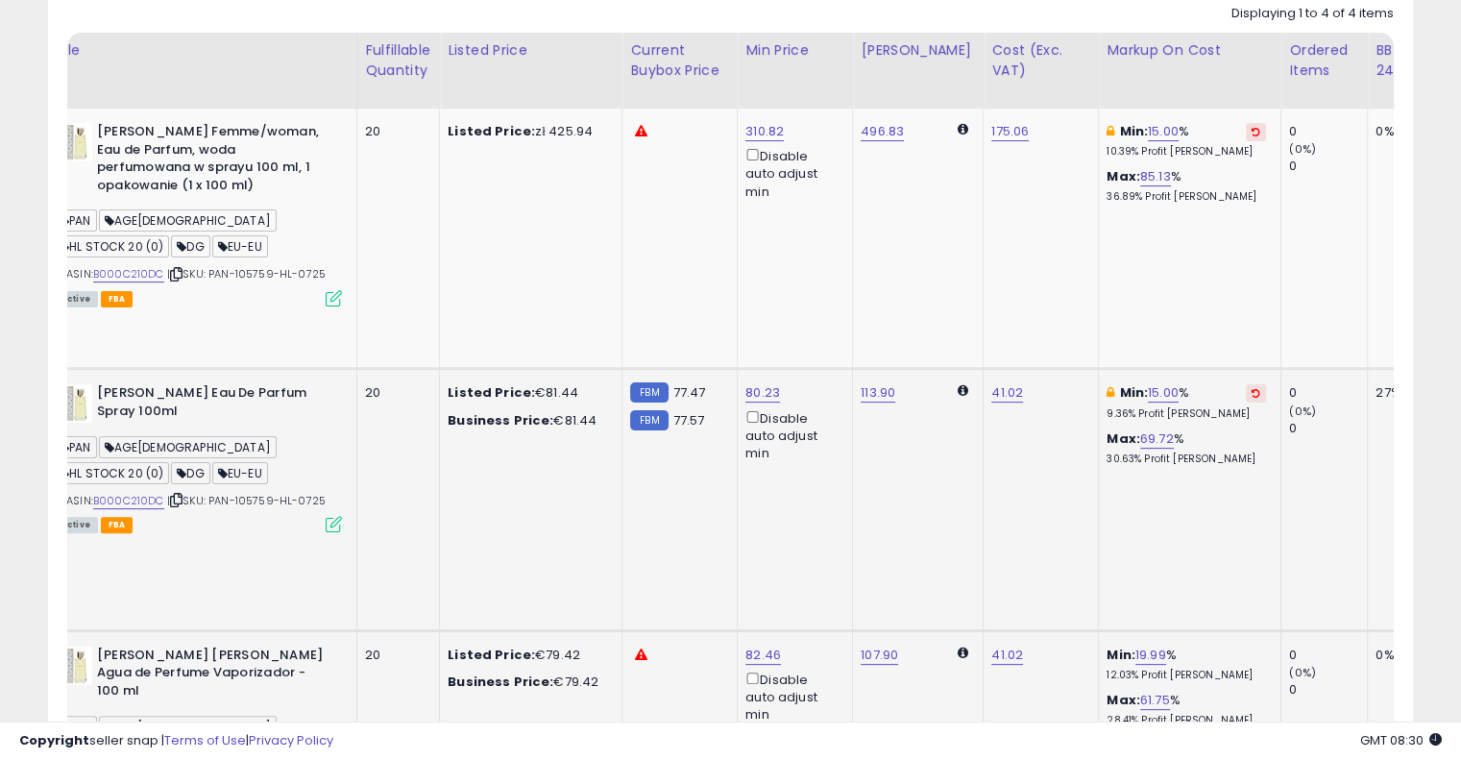
click at [1252, 388] on icon at bounding box center [1256, 393] width 9 height 10
click at [1252, 129] on icon at bounding box center [1256, 132] width 9 height 10
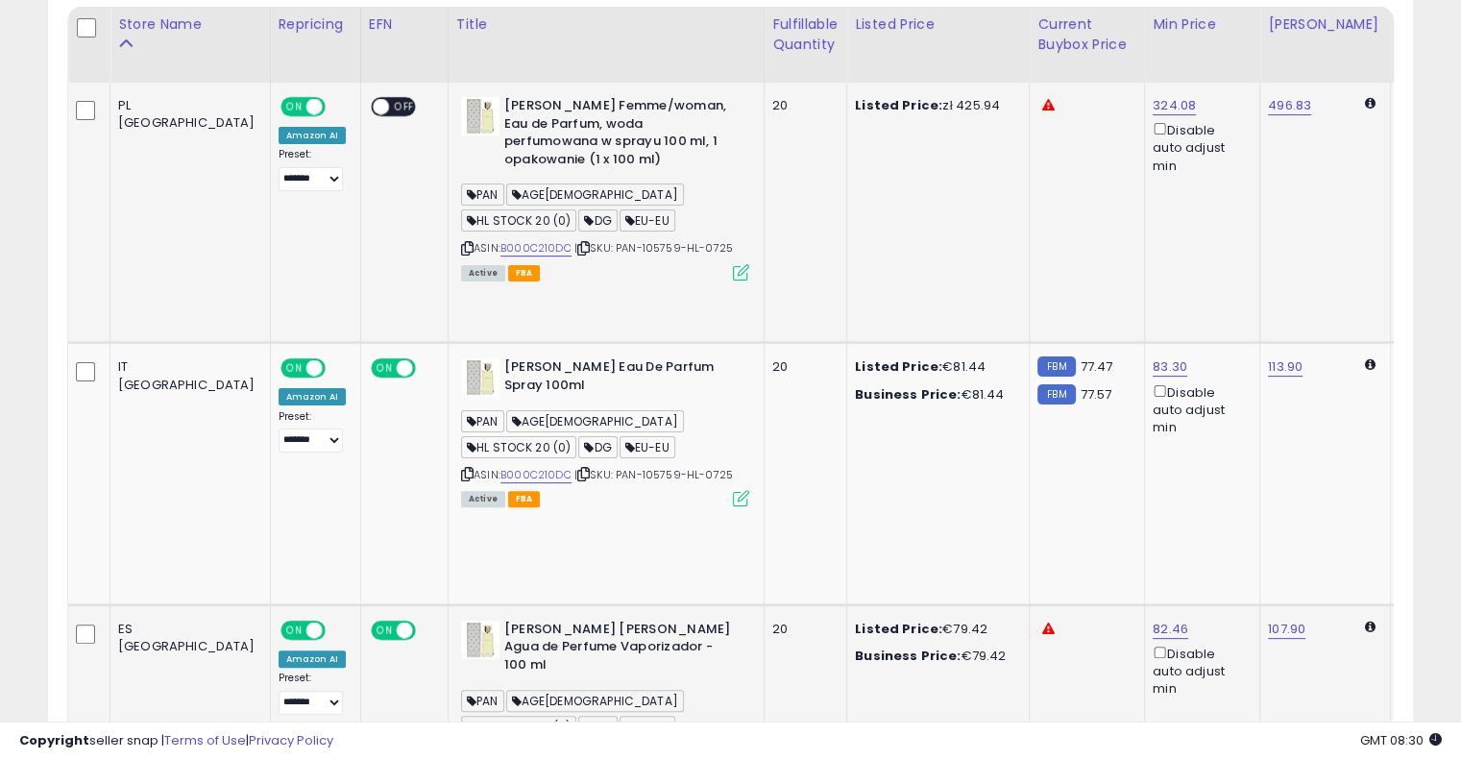
scroll to position [429, 0]
click at [577, 245] on icon at bounding box center [583, 249] width 12 height 11
